Goal: Task Accomplishment & Management: Use online tool/utility

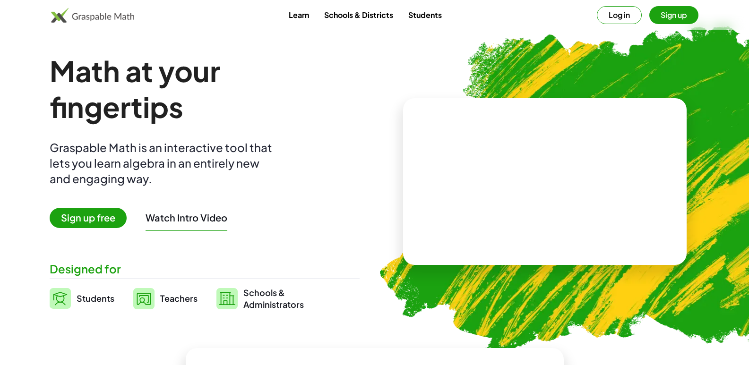
click at [92, 222] on span "Sign up free" at bounding box center [88, 218] width 77 height 20
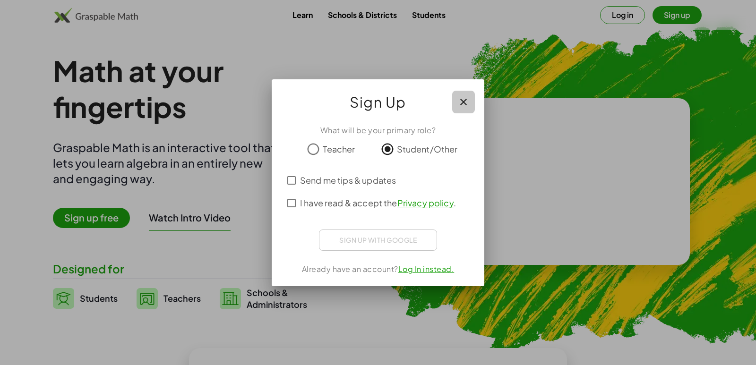
click at [463, 103] on icon "button" at bounding box center [463, 101] width 11 height 11
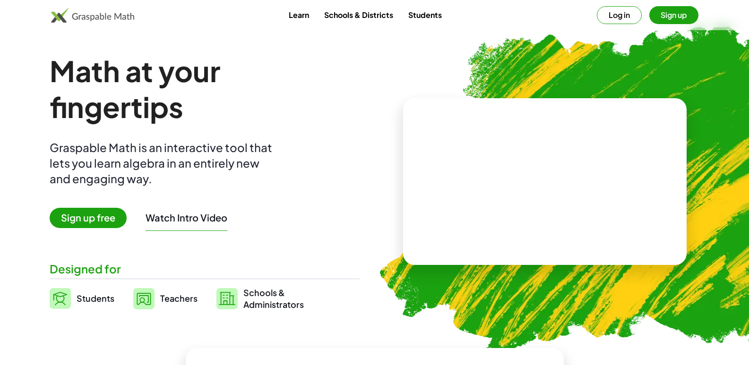
click at [179, 224] on div "Watch Intro Video" at bounding box center [187, 220] width 82 height 22
click at [93, 297] on span "Students" at bounding box center [96, 298] width 38 height 11
click at [94, 221] on span "Sign up free" at bounding box center [88, 218] width 77 height 20
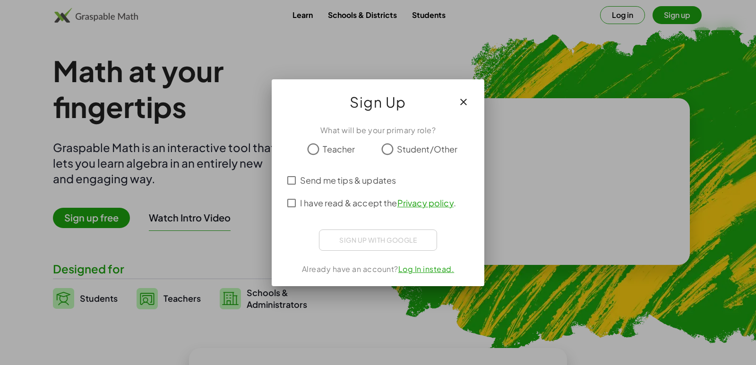
click at [463, 105] on icon "button" at bounding box center [463, 101] width 11 height 11
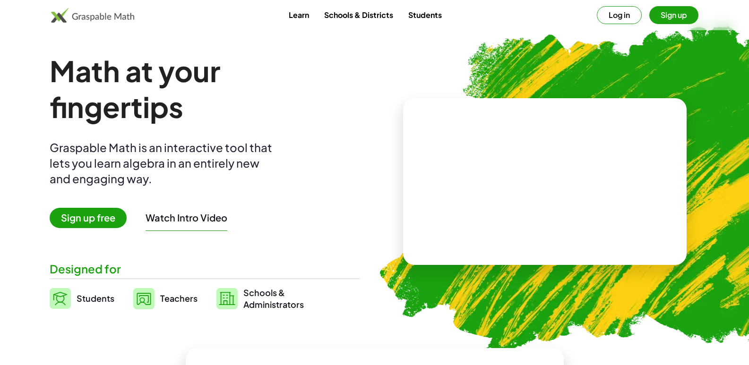
click at [93, 222] on span "Sign up free" at bounding box center [88, 218] width 77 height 20
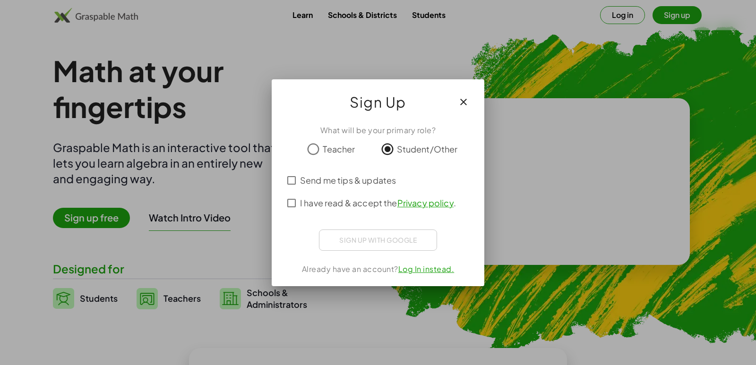
click at [330, 181] on span "Send me tips & updates" at bounding box center [348, 180] width 96 height 13
click at [464, 101] on icon "button" at bounding box center [463, 101] width 11 height 11
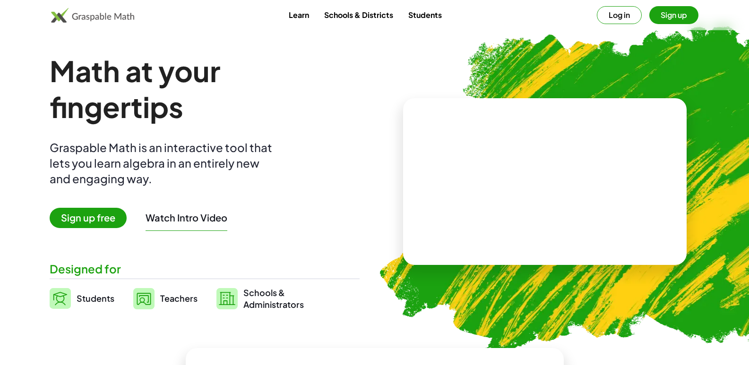
drag, startPoint x: 453, startPoint y: 57, endPoint x: 384, endPoint y: 100, distance: 81.3
drag, startPoint x: 384, startPoint y: 100, endPoint x: 281, endPoint y: 205, distance: 146.7
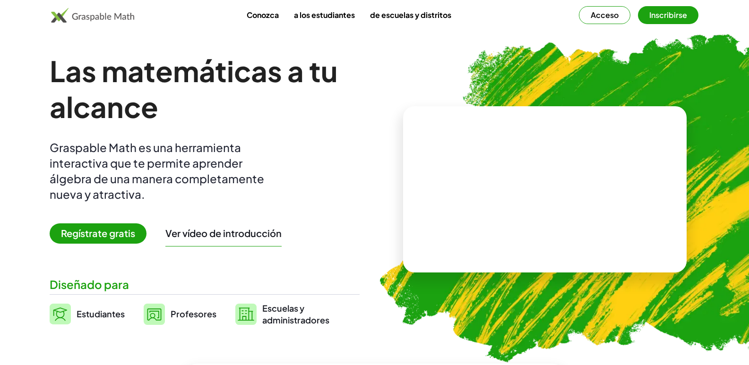
click at [87, 226] on span "Regístrate gratis" at bounding box center [98, 233] width 97 height 20
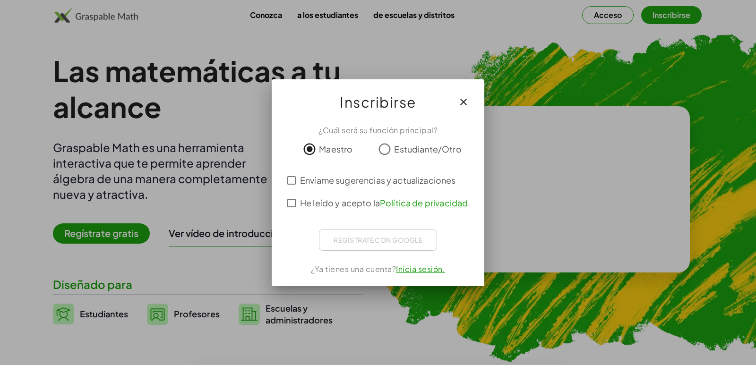
click at [359, 244] on div "Regístrate con Google Iniciar sesión con Google Iniciar sesión con Google. Se a…" at bounding box center [378, 240] width 118 height 21
click at [463, 100] on icon "button" at bounding box center [463, 101] width 11 height 11
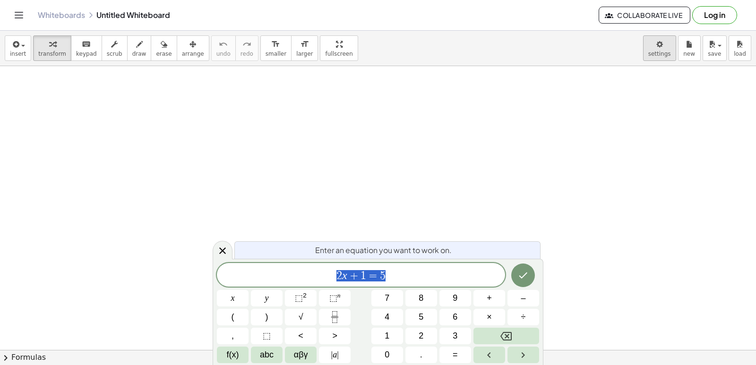
click at [666, 55] on body "Graspable Math Activities Get Started Activity Bank Assigned Work Classes White…" at bounding box center [378, 182] width 756 height 365
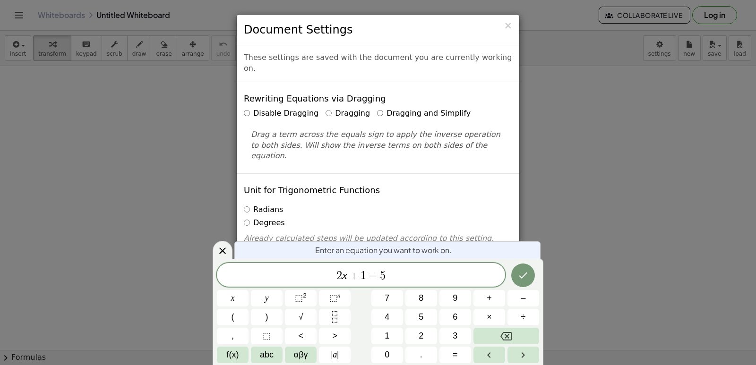
drag, startPoint x: 377, startPoint y: 104, endPoint x: 417, endPoint y: 179, distance: 84.8
click at [377, 108] on label "Dragging and Simplify" at bounding box center [424, 113] width 94 height 11
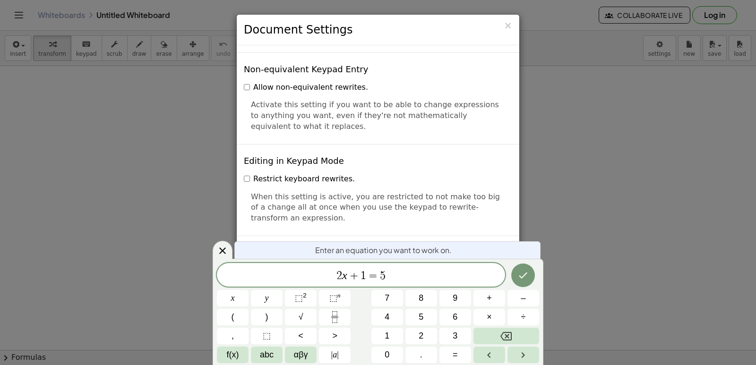
scroll to position [2268, 0]
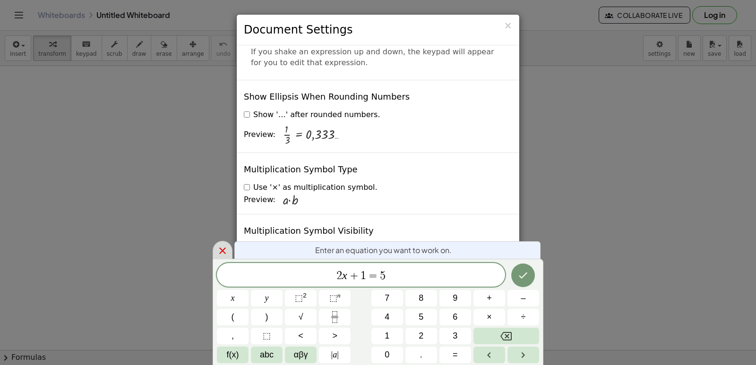
click at [224, 250] on icon at bounding box center [222, 250] width 11 height 11
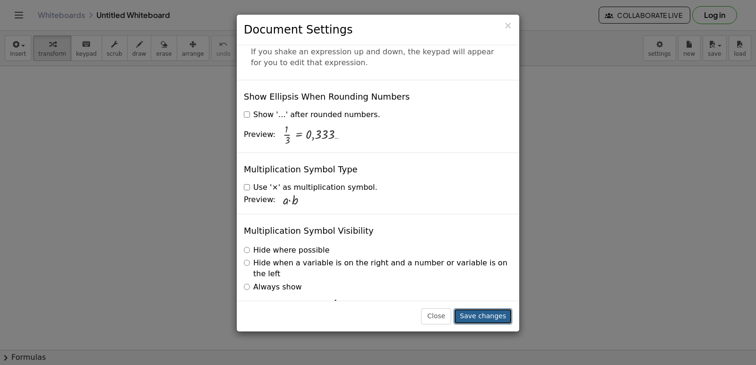
click at [489, 313] on button "Save changes" at bounding box center [483, 317] width 59 height 16
